Goal: Find specific page/section: Find specific page/section

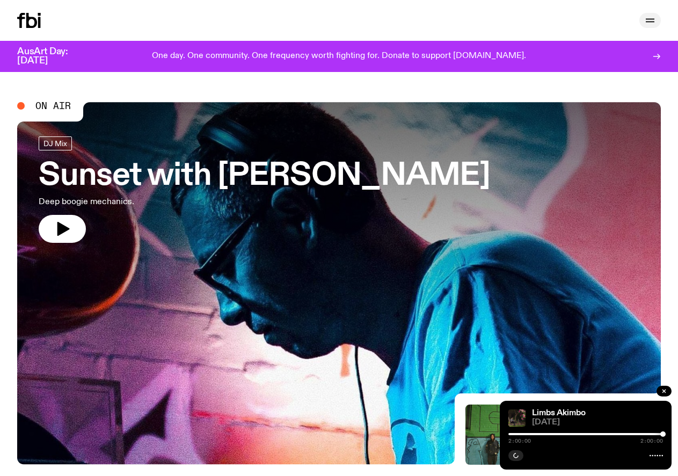
click at [651, 23] on icon "button" at bounding box center [650, 20] width 13 height 13
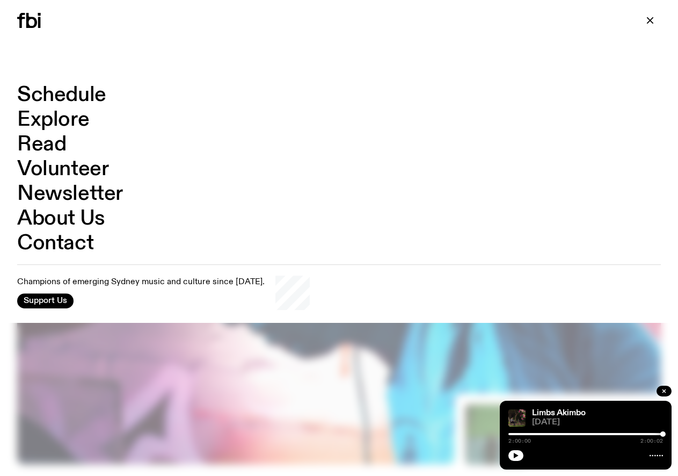
click at [65, 93] on link "Schedule" at bounding box center [61, 95] width 89 height 20
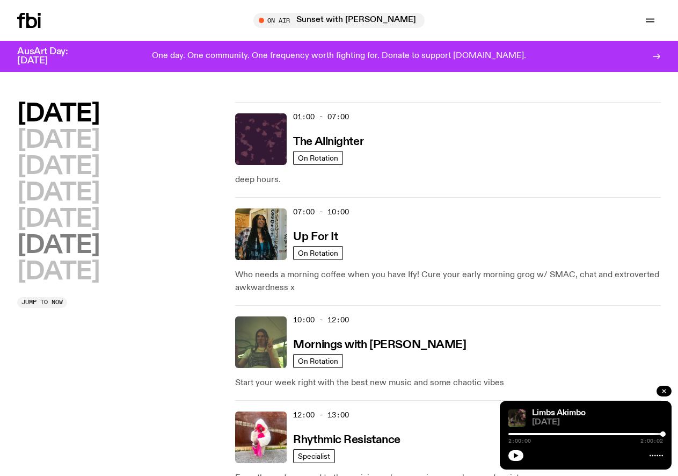
click at [58, 245] on h2 "[DATE]" at bounding box center [58, 245] width 82 height 24
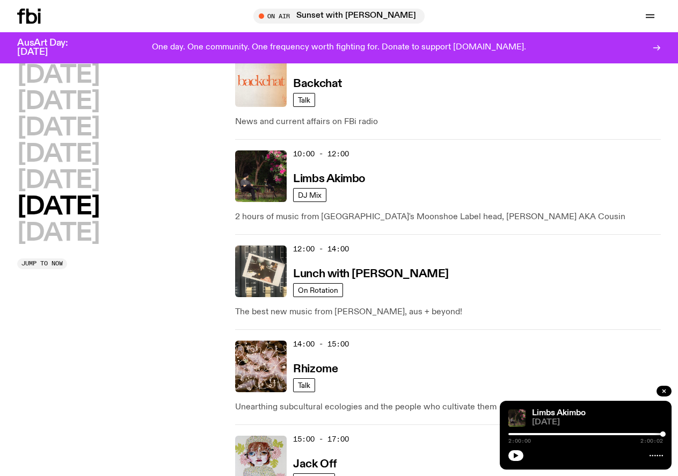
scroll to position [347, 0]
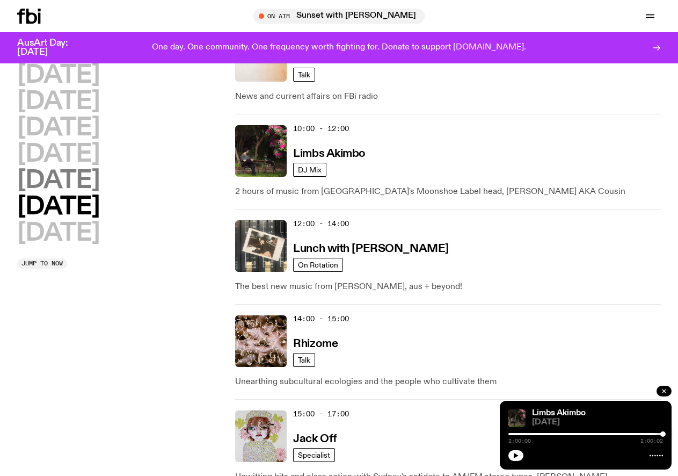
click at [68, 179] on h2 "[DATE]" at bounding box center [58, 181] width 82 height 24
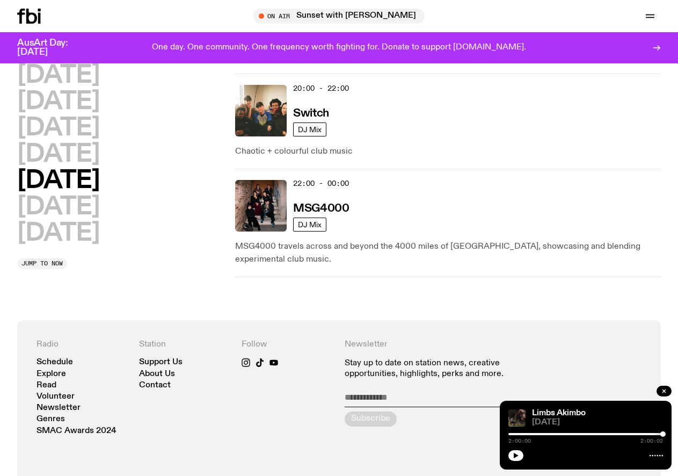
scroll to position [738, 0]
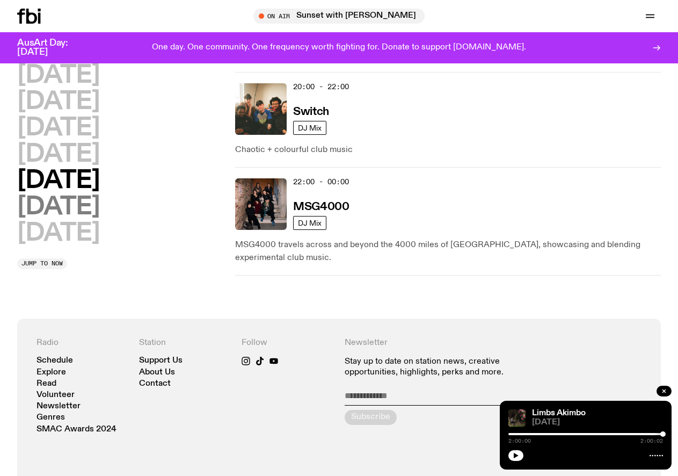
click at [54, 208] on h2 "[DATE]" at bounding box center [58, 207] width 82 height 24
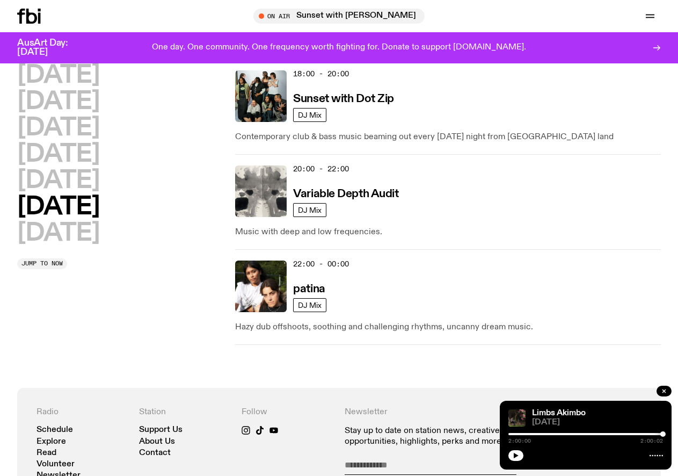
scroll to position [917, 0]
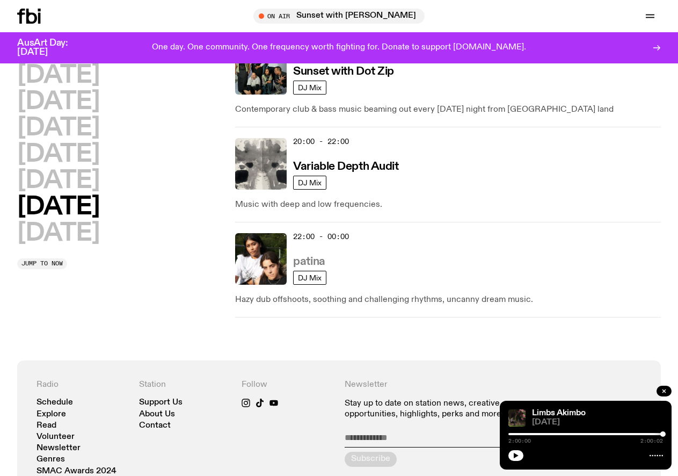
click at [311, 256] on h3 "patina" at bounding box center [309, 261] width 32 height 11
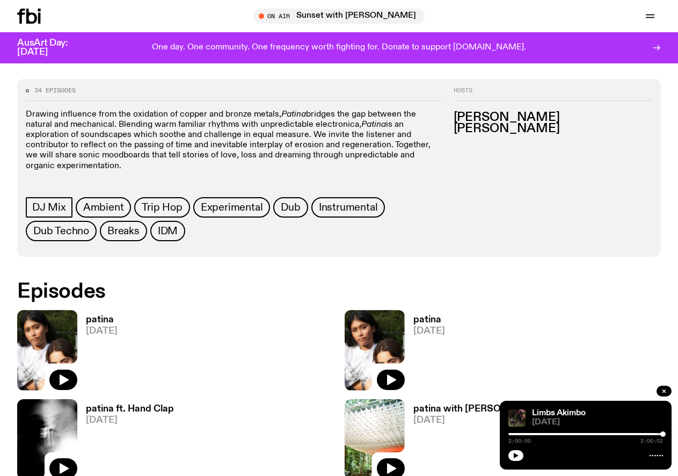
scroll to position [477, 0]
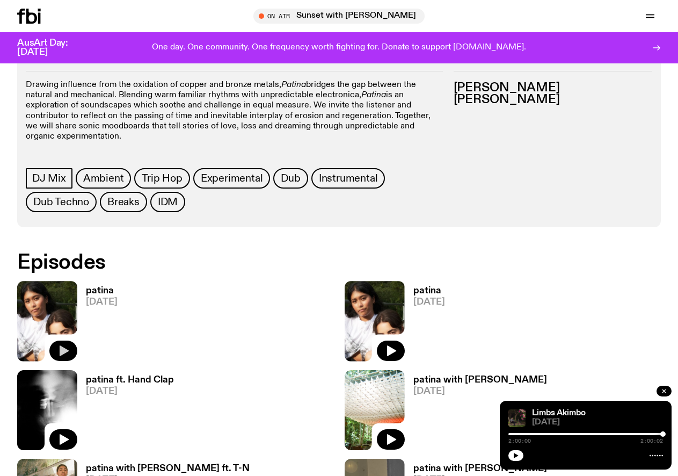
click at [63, 345] on icon "button" at bounding box center [64, 350] width 9 height 11
